Goal: Find contact information: Find contact information

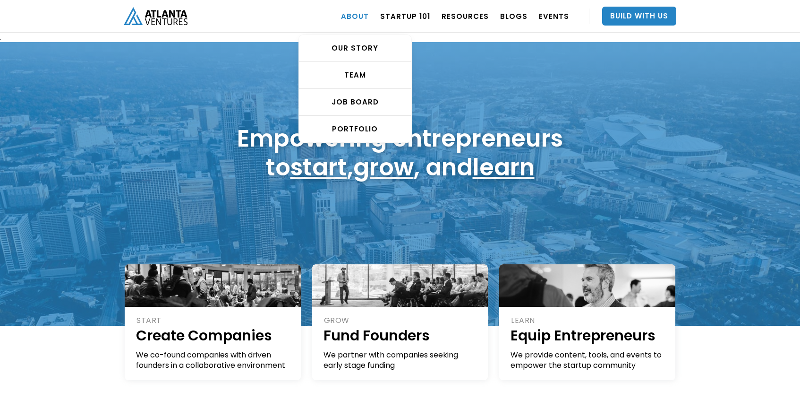
click at [366, 18] on link "ABOUT" at bounding box center [355, 16] width 28 height 26
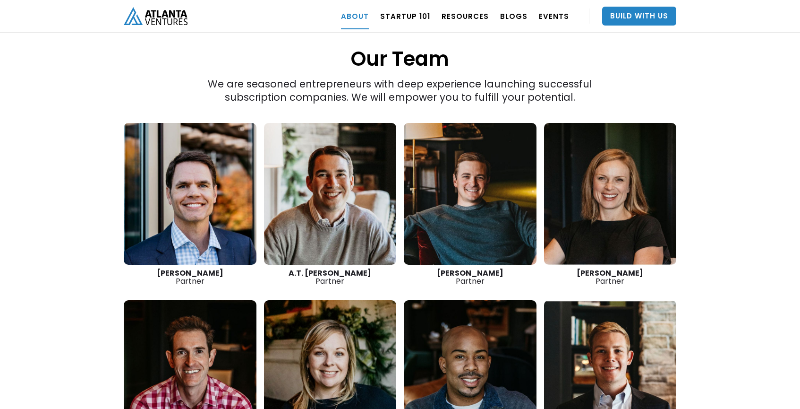
scroll to position [1293, 0]
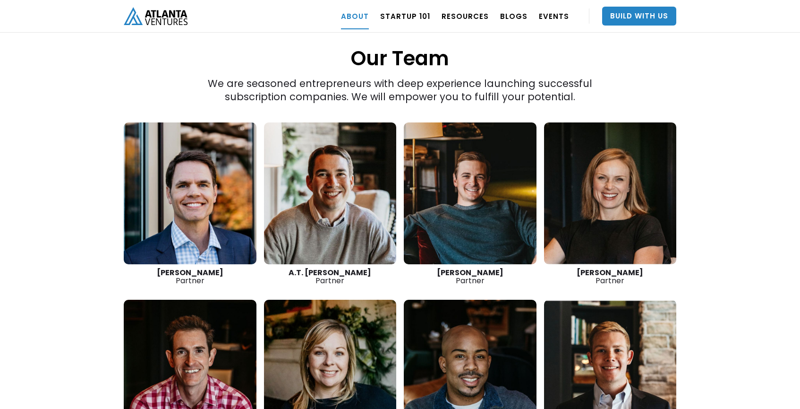
click at [596, 149] on link at bounding box center [610, 193] width 133 height 142
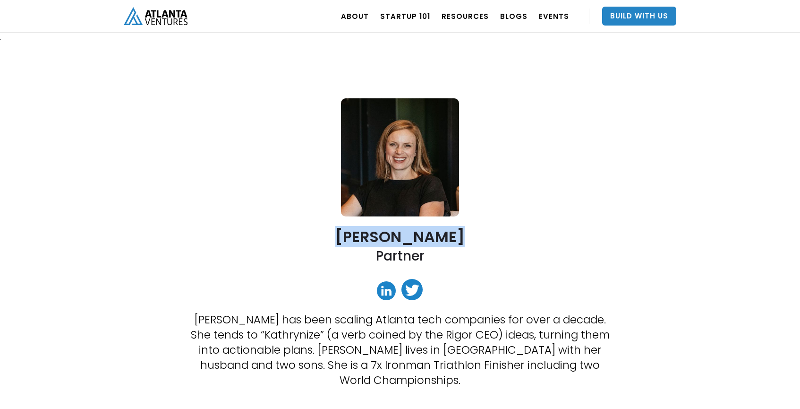
drag, startPoint x: 460, startPoint y: 237, endPoint x: 341, endPoint y: 236, distance: 119.0
copy h2 "Kathryn O'Day"
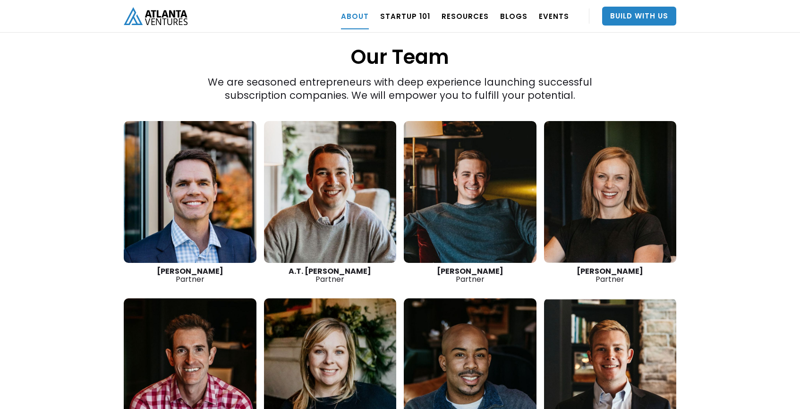
scroll to position [1338, 0]
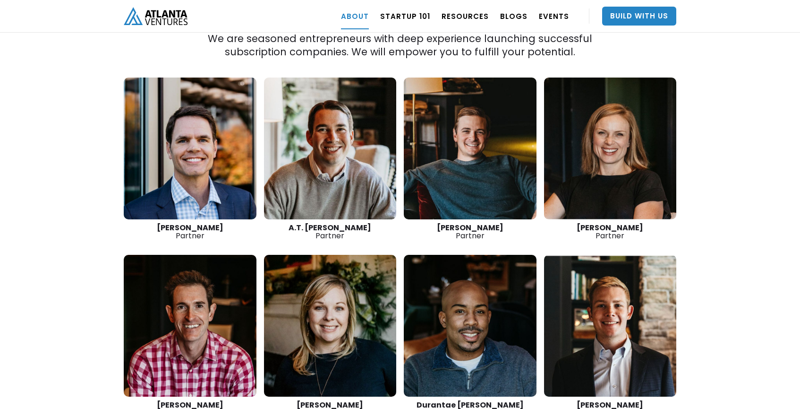
click at [474, 298] on link at bounding box center [470, 326] width 133 height 142
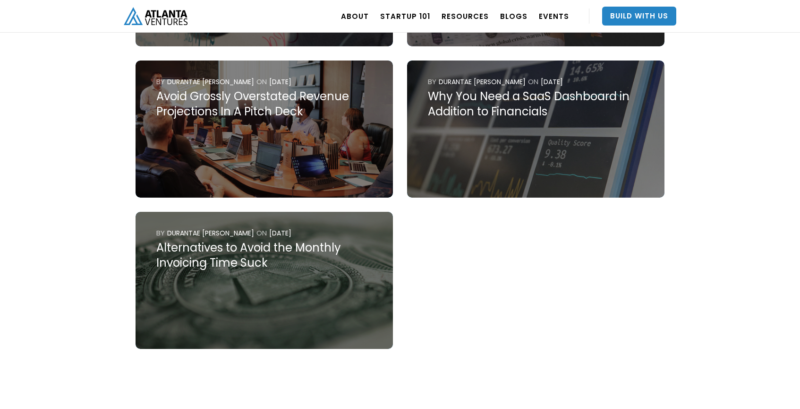
scroll to position [850, 0]
